Goal: Check status: Check status

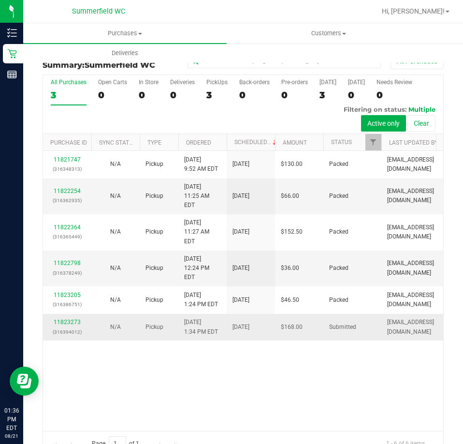
click at [247, 314] on td "[DATE]" at bounding box center [251, 327] width 48 height 27
click at [71, 319] on link "11823273" at bounding box center [67, 322] width 27 height 7
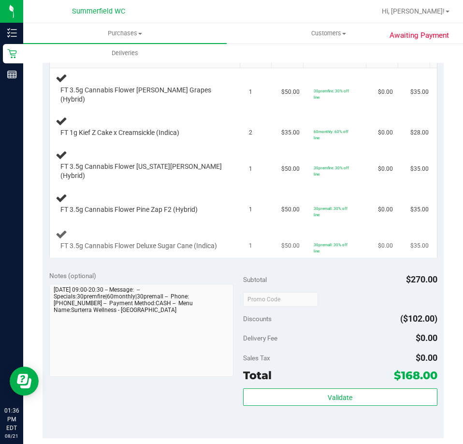
scroll to position [97, 0]
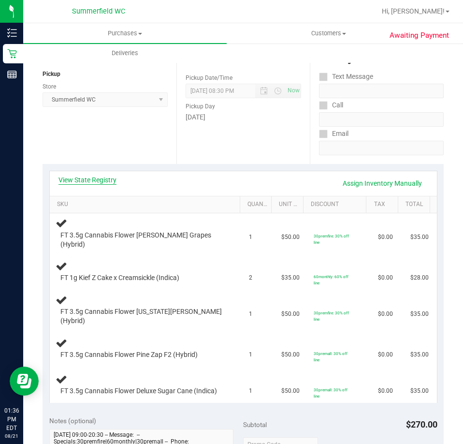
click at [104, 179] on link "View State Registry" at bounding box center [88, 180] width 58 height 10
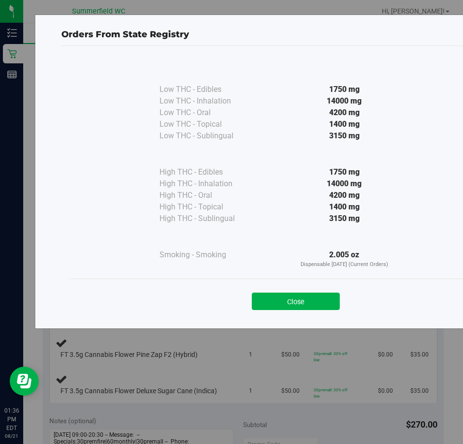
click at [287, 197] on div "4200 mg" at bounding box center [344, 196] width 176 height 12
click at [302, 296] on button "Close" at bounding box center [296, 301] width 88 height 17
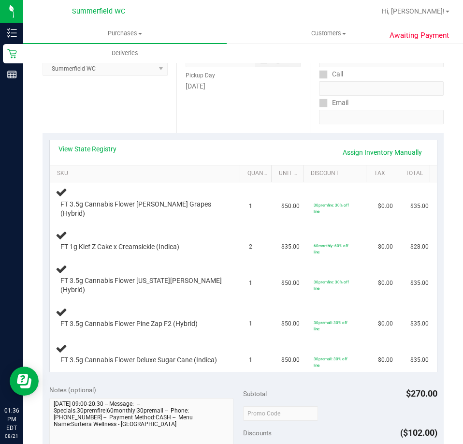
scroll to position [145, 0]
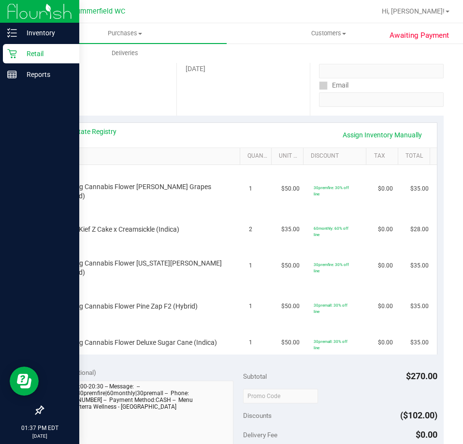
click at [17, 53] on p "Retail" at bounding box center [46, 54] width 58 height 12
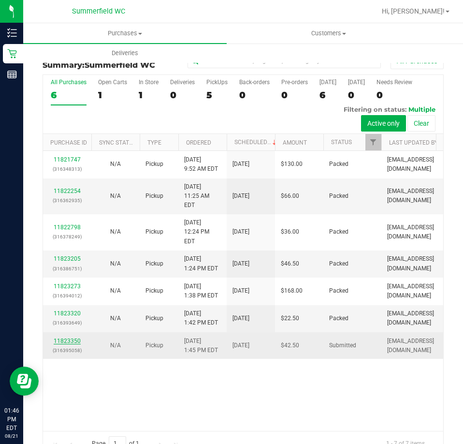
click at [71, 338] on link "11823350" at bounding box center [67, 341] width 27 height 7
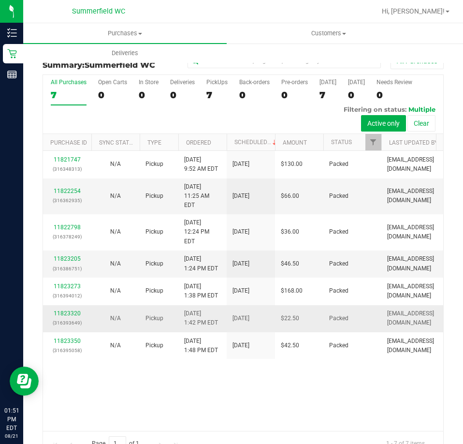
click at [326, 305] on td "Packed" at bounding box center [352, 318] width 58 height 27
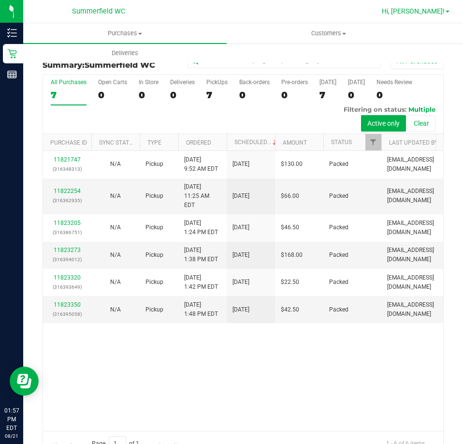
click at [441, 12] on span "Hi, Dane!" at bounding box center [413, 11] width 63 height 8
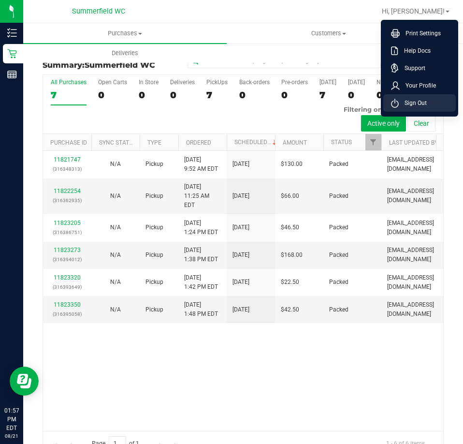
click at [426, 103] on span "Sign Out" at bounding box center [413, 103] width 28 height 10
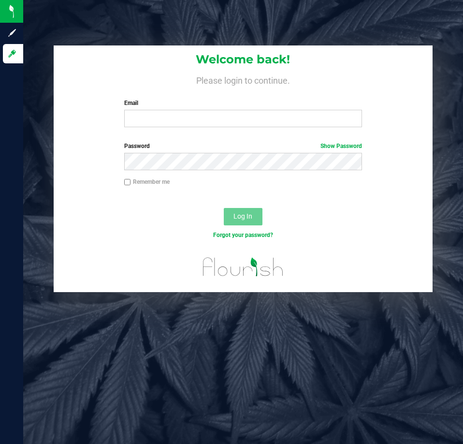
click at [270, 20] on div "Welcome back! Please login to continue. Email Required Please format your email…" at bounding box center [243, 222] width 440 height 444
